Goal: Use online tool/utility: Utilize a website feature to perform a specific function

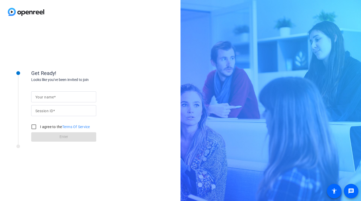
click at [55, 97] on span at bounding box center [55, 97] width 2 height 4
click at [55, 97] on input "Your name" at bounding box center [63, 97] width 57 height 6
type input "[PERSON_NAME]"
click at [61, 110] on input "Session ID" at bounding box center [63, 110] width 57 height 6
type input "9nbp"
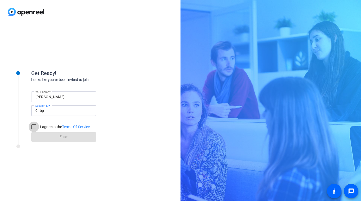
click at [33, 127] on input "I agree to the Terms Of Service" at bounding box center [34, 126] width 10 height 10
checkbox input "true"
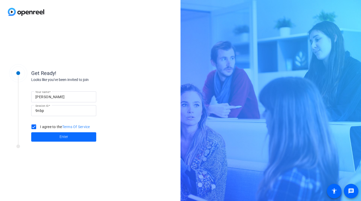
click at [57, 135] on span at bounding box center [63, 137] width 65 height 12
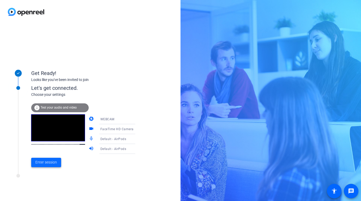
click at [48, 161] on span "Enter session" at bounding box center [46, 161] width 22 height 5
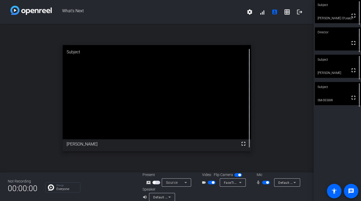
click at [335, 17] on video at bounding box center [338, 11] width 46 height 23
click at [354, 18] on mat-icon "fullscreen" at bounding box center [353, 15] width 6 height 6
click at [266, 183] on span "button" at bounding box center [266, 183] width 8 height 4
click at [267, 183] on span "button" at bounding box center [266, 183] width 8 height 4
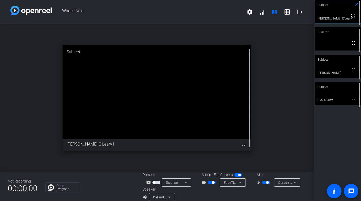
click at [168, 196] on icon at bounding box center [170, 197] width 6 height 6
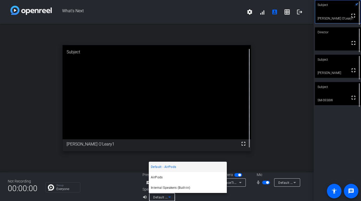
click at [253, 192] on div at bounding box center [180, 100] width 361 height 201
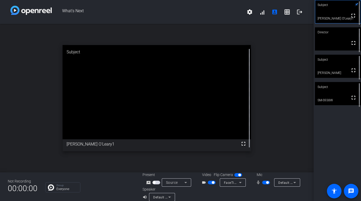
click at [265, 184] on span "button" at bounding box center [266, 183] width 8 height 4
click at [285, 184] on span "Default - AirPods" at bounding box center [291, 182] width 26 height 4
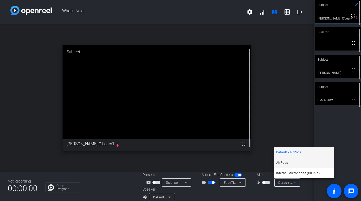
click at [289, 162] on mat-option "AirPods" at bounding box center [304, 162] width 60 height 10
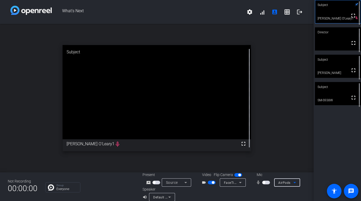
click at [164, 199] on div "Default - AirPods" at bounding box center [160, 197] width 15 height 7
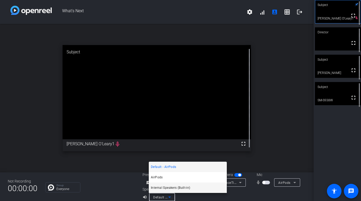
click at [171, 187] on span "Internal Speakers (Built-in)" at bounding box center [171, 187] width 40 height 6
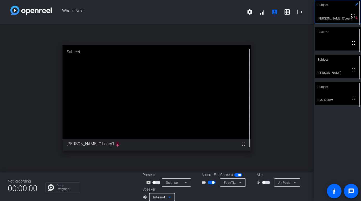
click at [168, 198] on icon at bounding box center [170, 197] width 6 height 6
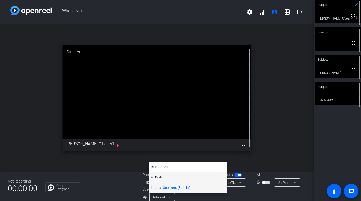
click at [168, 176] on mat-option "AirPods" at bounding box center [188, 177] width 78 height 10
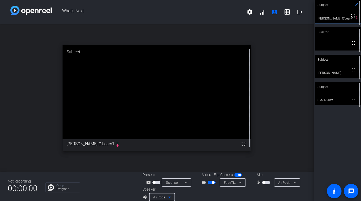
click at [166, 198] on div "AirPods" at bounding box center [160, 197] width 15 height 7
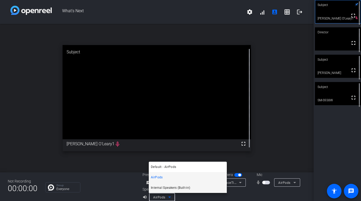
click at [179, 187] on span "Internal Speakers (Built-in)" at bounding box center [171, 187] width 40 height 6
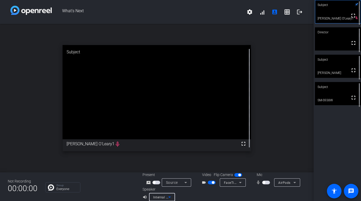
click at [267, 183] on span "button" at bounding box center [266, 183] width 8 height 4
click at [265, 183] on span "button" at bounding box center [266, 183] width 8 height 4
click at [265, 183] on span "button" at bounding box center [264, 182] width 3 height 3
click at [165, 197] on span "Internal Speakers (Built-in)" at bounding box center [173, 197] width 40 height 4
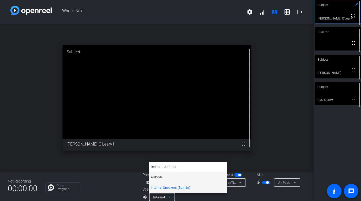
click at [168, 178] on mat-option "AirPods" at bounding box center [188, 177] width 78 height 10
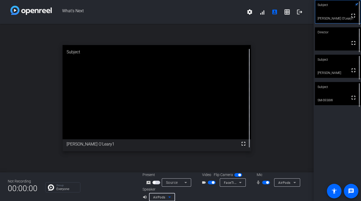
click at [165, 198] on span "AirPods" at bounding box center [159, 197] width 12 height 4
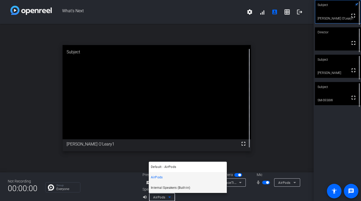
click at [175, 188] on span "Internal Speakers (Built-in)" at bounding box center [171, 187] width 40 height 6
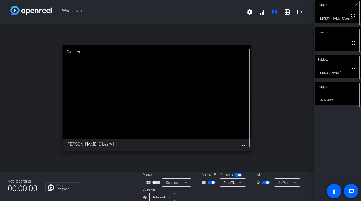
click at [288, 184] on span "AirPods" at bounding box center [284, 183] width 12 height 4
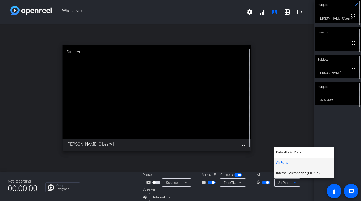
click at [291, 173] on span "Internal Microphone (Built-in)" at bounding box center [297, 173] width 43 height 6
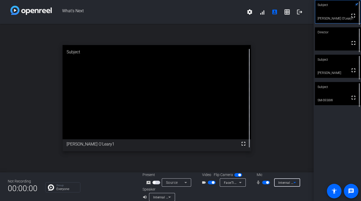
click at [265, 183] on span "button" at bounding box center [266, 183] width 8 height 4
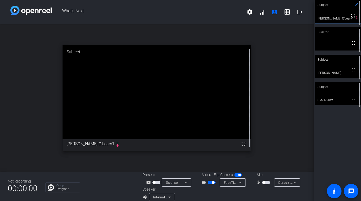
click at [265, 183] on span "button" at bounding box center [266, 183] width 8 height 4
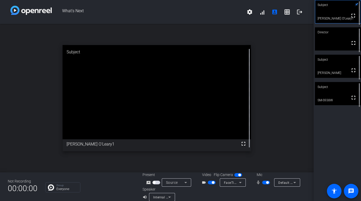
click at [265, 183] on span "button" at bounding box center [266, 183] width 8 height 4
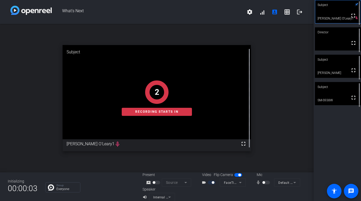
click at [266, 183] on div at bounding box center [266, 183] width 9 height 4
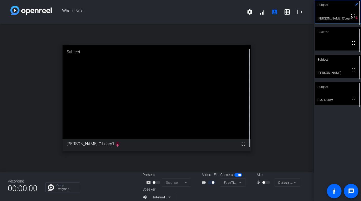
click at [266, 182] on div at bounding box center [266, 183] width 9 height 4
click at [268, 182] on div at bounding box center [266, 183] width 9 height 4
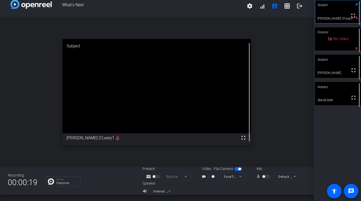
click at [266, 177] on div at bounding box center [266, 177] width 9 height 4
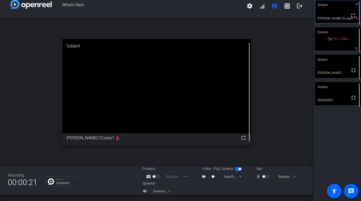
click at [266, 177] on div at bounding box center [266, 177] width 9 height 4
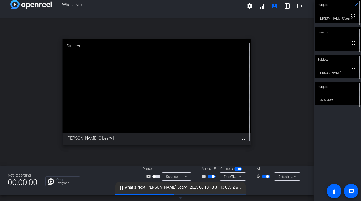
click at [266, 176] on span "button" at bounding box center [266, 177] width 8 height 4
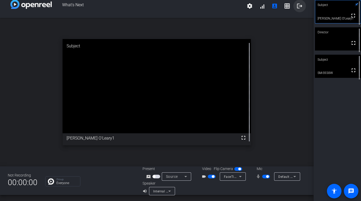
click at [300, 6] on mat-icon "logout" at bounding box center [300, 6] width 6 height 6
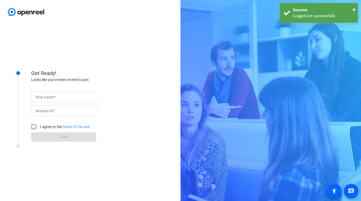
click at [300, 6] on div "× Success Logged out successfully" at bounding box center [319, 13] width 78 height 20
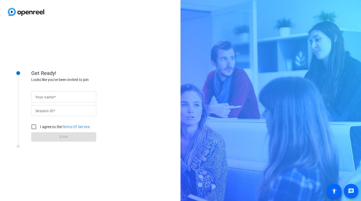
click at [169, 32] on div "Get Ready! Looks like you've been invited to join Your name Session ID I agree …" at bounding box center [90, 112] width 181 height 177
